Goal: Task Accomplishment & Management: Manage account settings

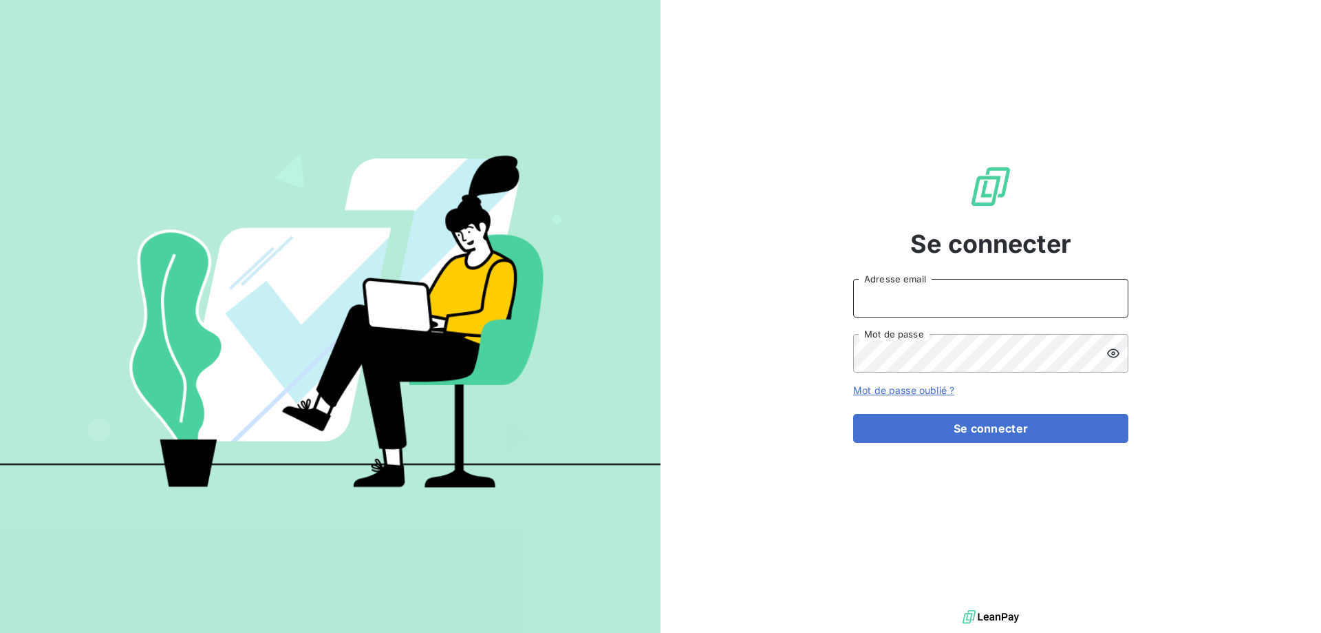
click at [907, 301] on input "Adresse email" at bounding box center [990, 298] width 275 height 39
type input "[EMAIL_ADDRESS][DOMAIN_NAME]"
click at [853, 414] on button "Se connecter" at bounding box center [990, 428] width 275 height 29
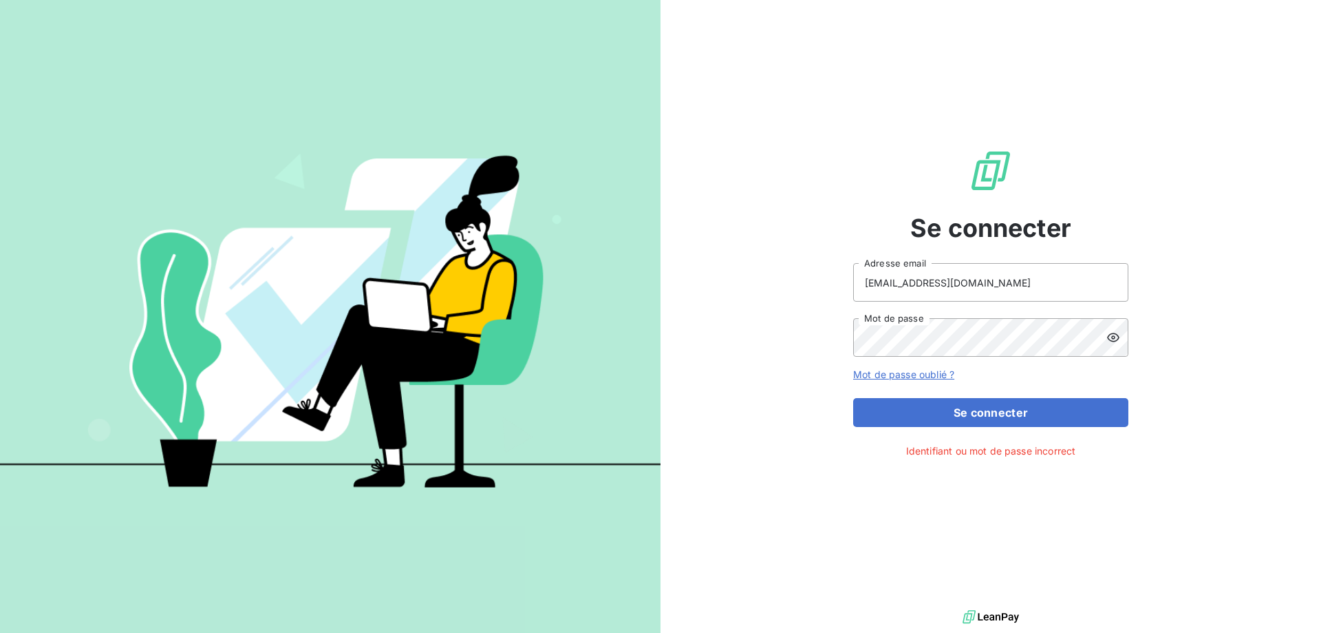
click at [1110, 337] on icon at bounding box center [1114, 337] width 14 height 14
click at [840, 341] on div "Se connecter [EMAIL_ADDRESS][DOMAIN_NAME] Adresse email Mot de passe Mot de pas…" at bounding box center [991, 303] width 661 height 606
click at [853, 398] on button "Se connecter" at bounding box center [990, 412] width 275 height 29
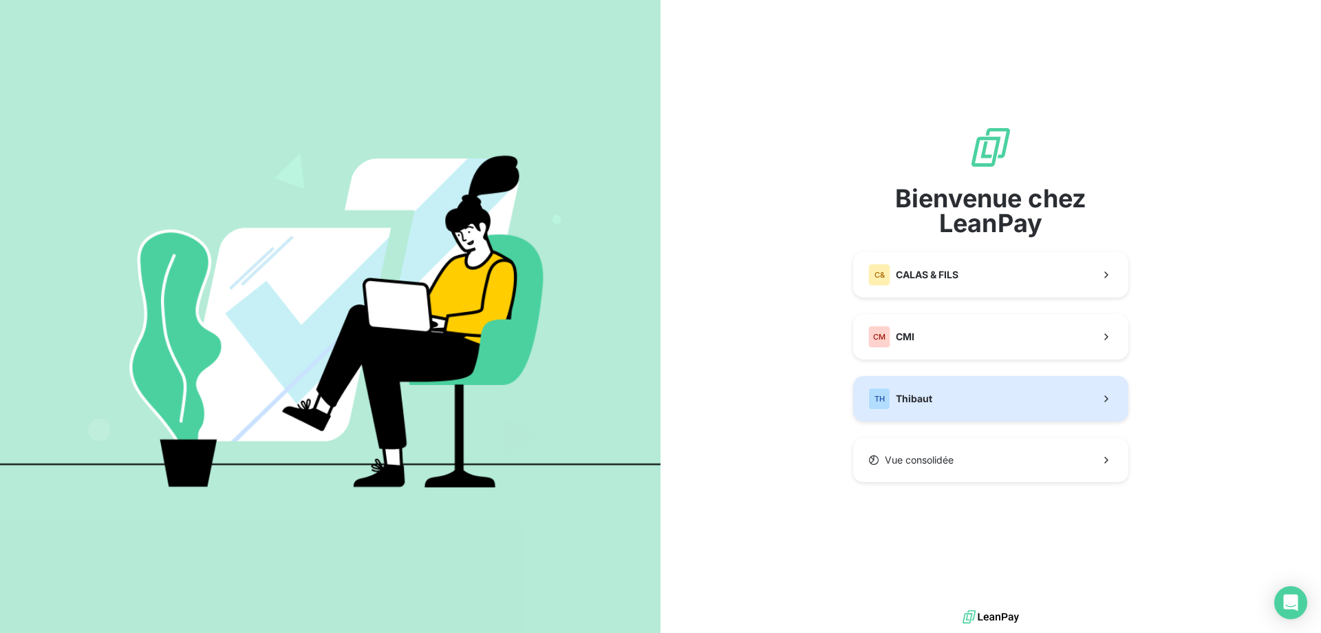
click at [920, 398] on span "Thibaut" at bounding box center [914, 399] width 36 height 14
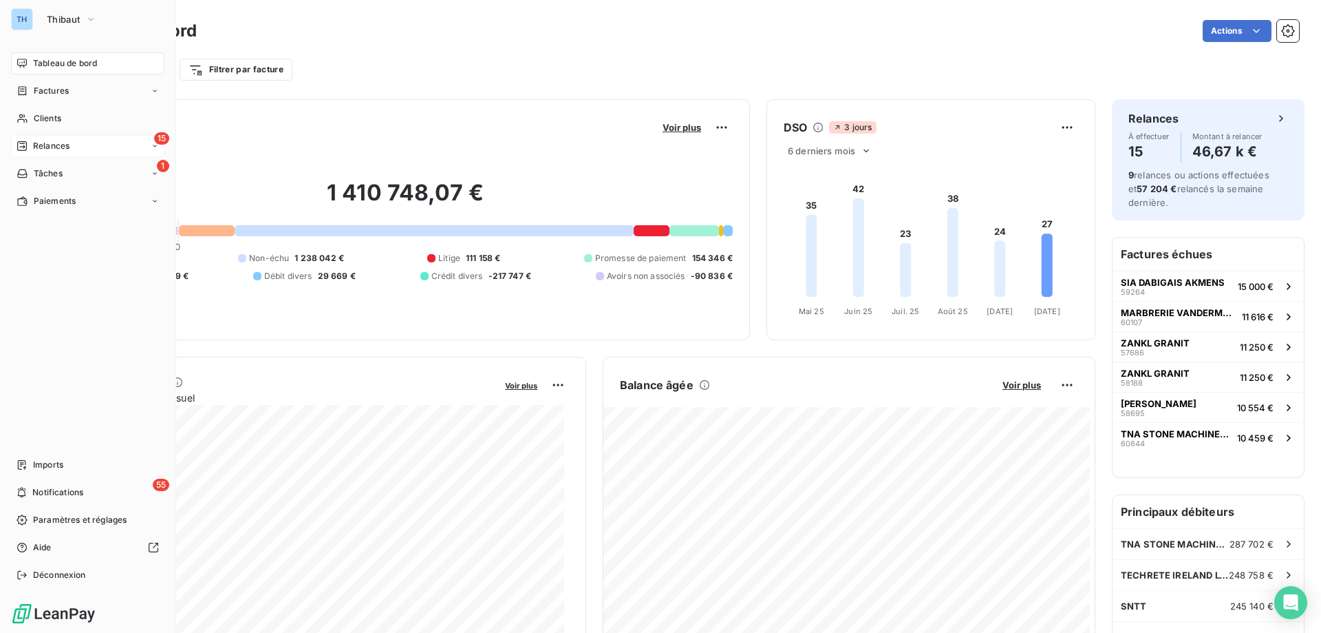
click at [29, 145] on div "Relances" at bounding box center [43, 146] width 53 height 12
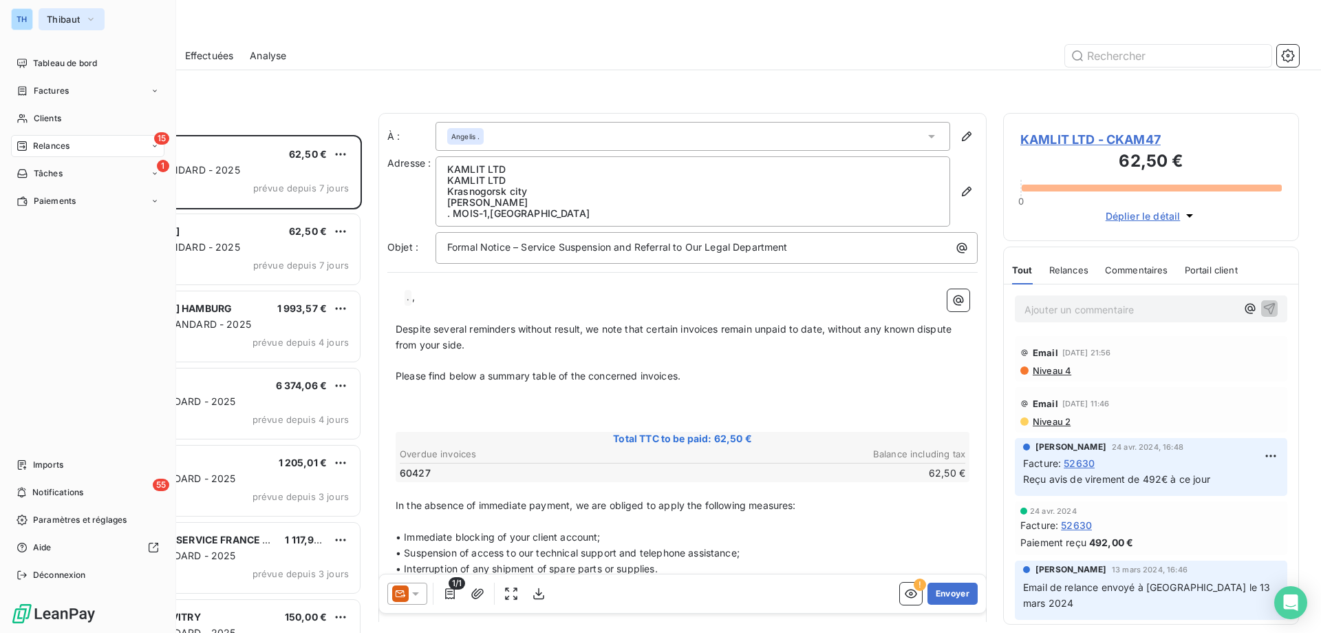
click at [46, 21] on button "Thibaut" at bounding box center [72, 19] width 66 height 22
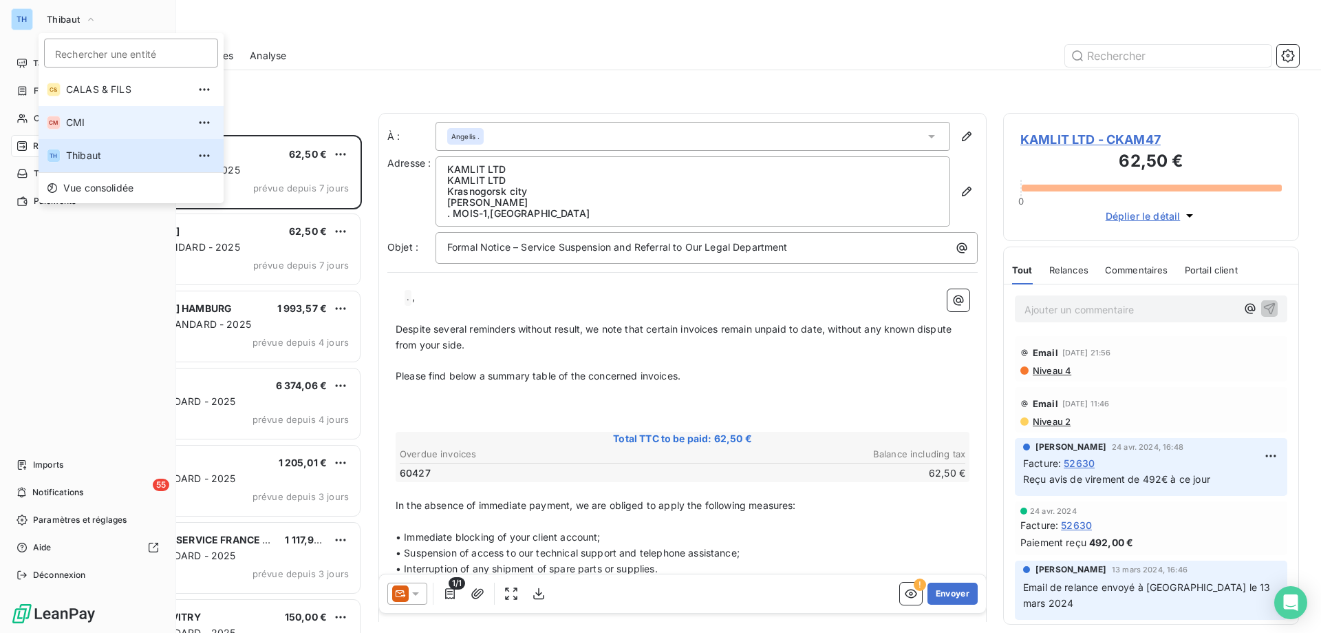
click at [73, 116] on span "CMI" at bounding box center [127, 123] width 122 height 14
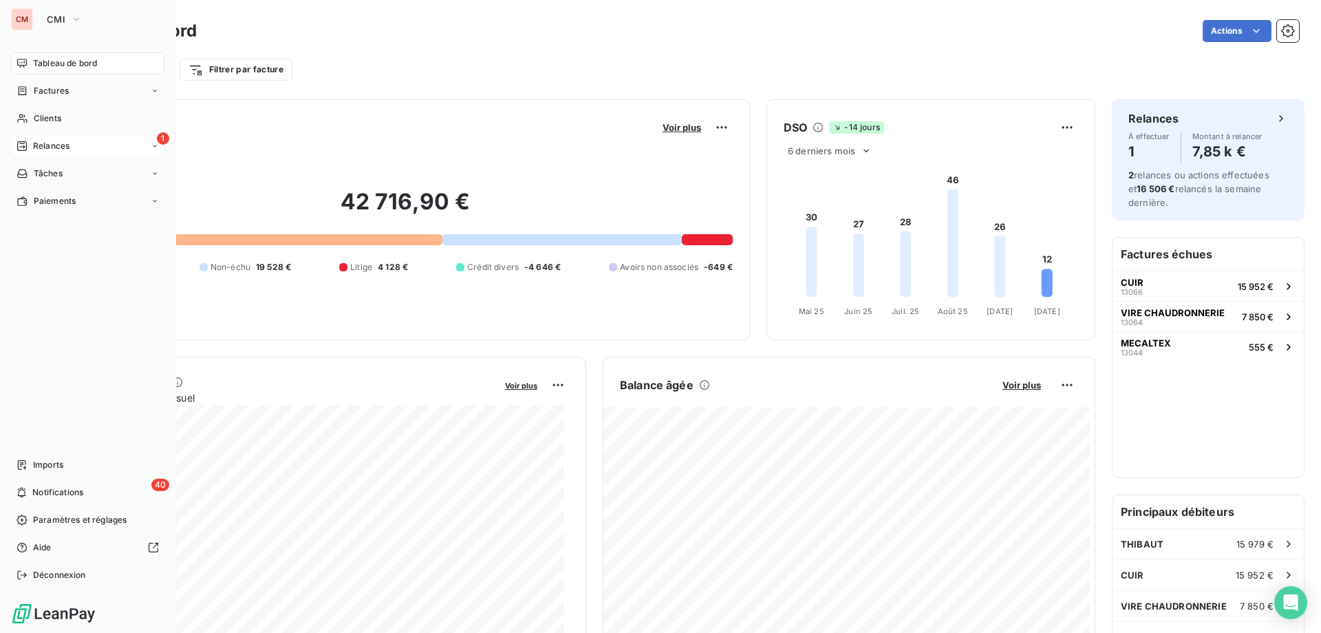
click at [30, 143] on div "Relances" at bounding box center [43, 146] width 53 height 12
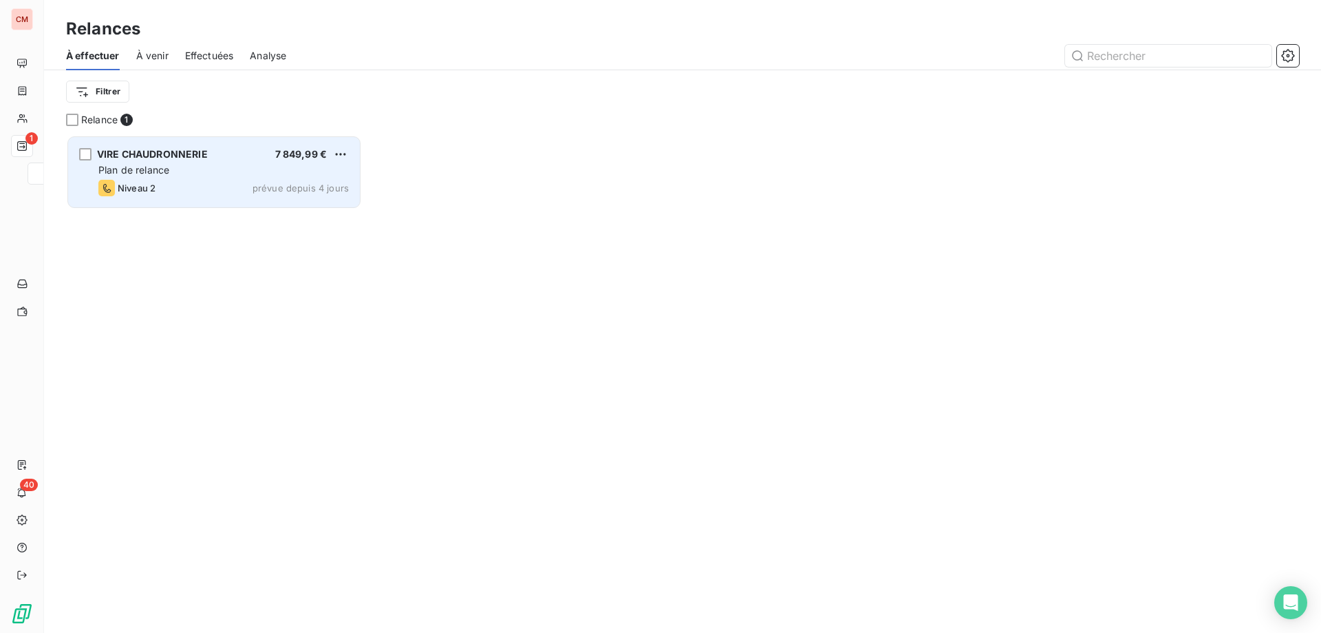
scroll to position [487, 286]
